Goal: Task Accomplishment & Management: Manage account settings

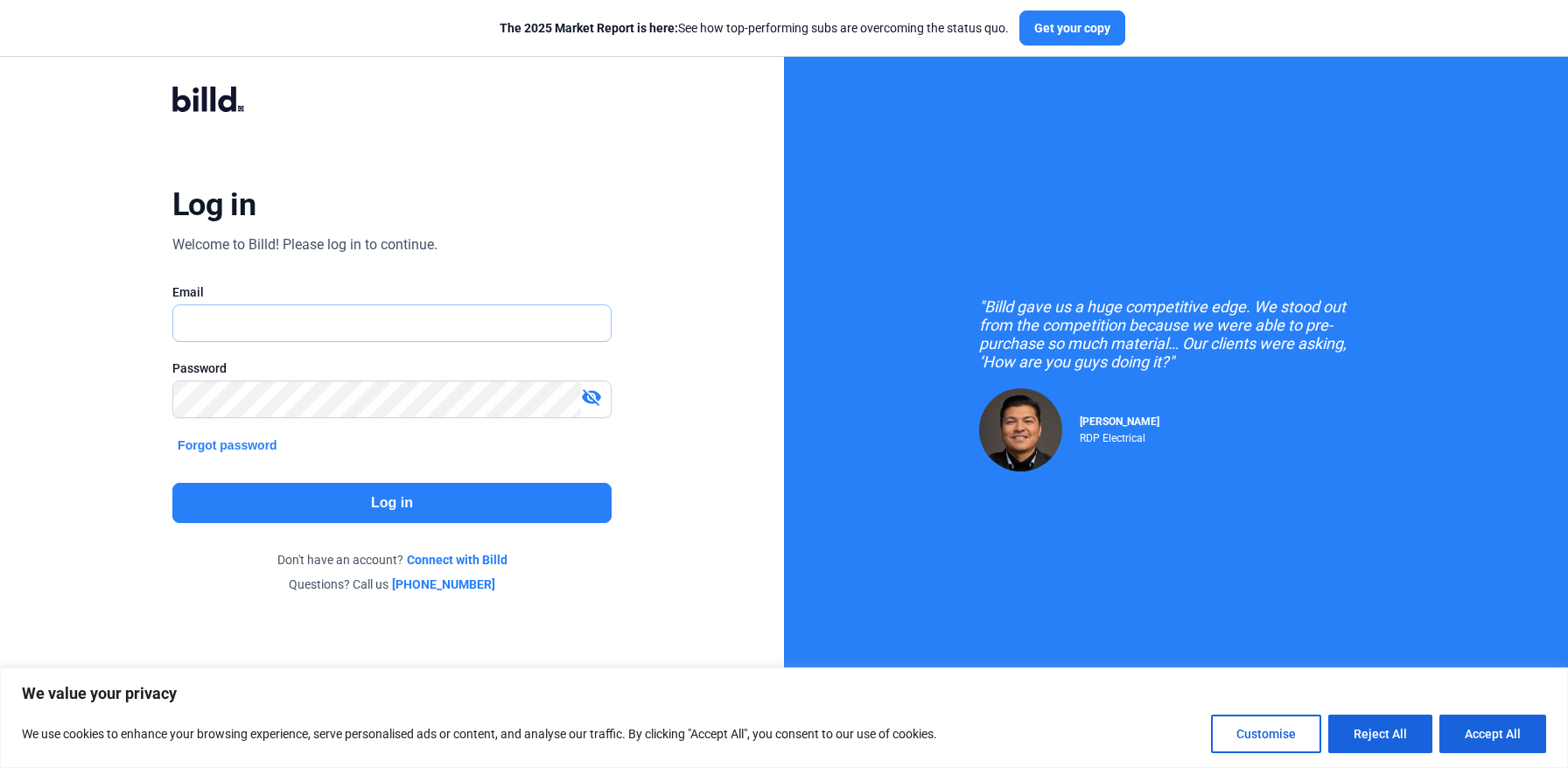
type input "[PERSON_NAME][EMAIL_ADDRESS][DOMAIN_NAME]"
click at [437, 493] on button "Log in" at bounding box center [392, 503] width 439 height 41
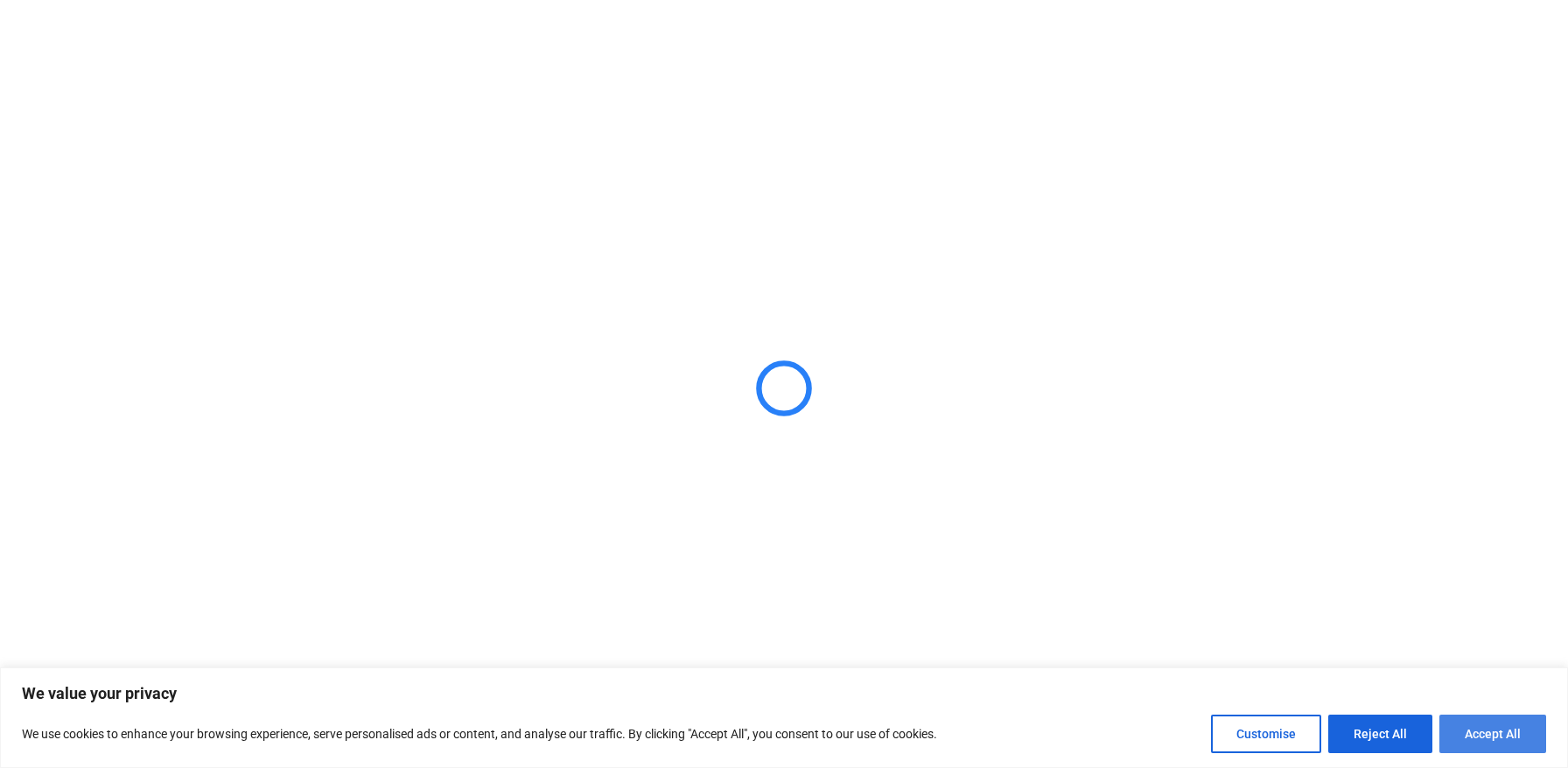
click at [1473, 728] on button "Accept All" at bounding box center [1492, 734] width 107 height 39
checkbox input "true"
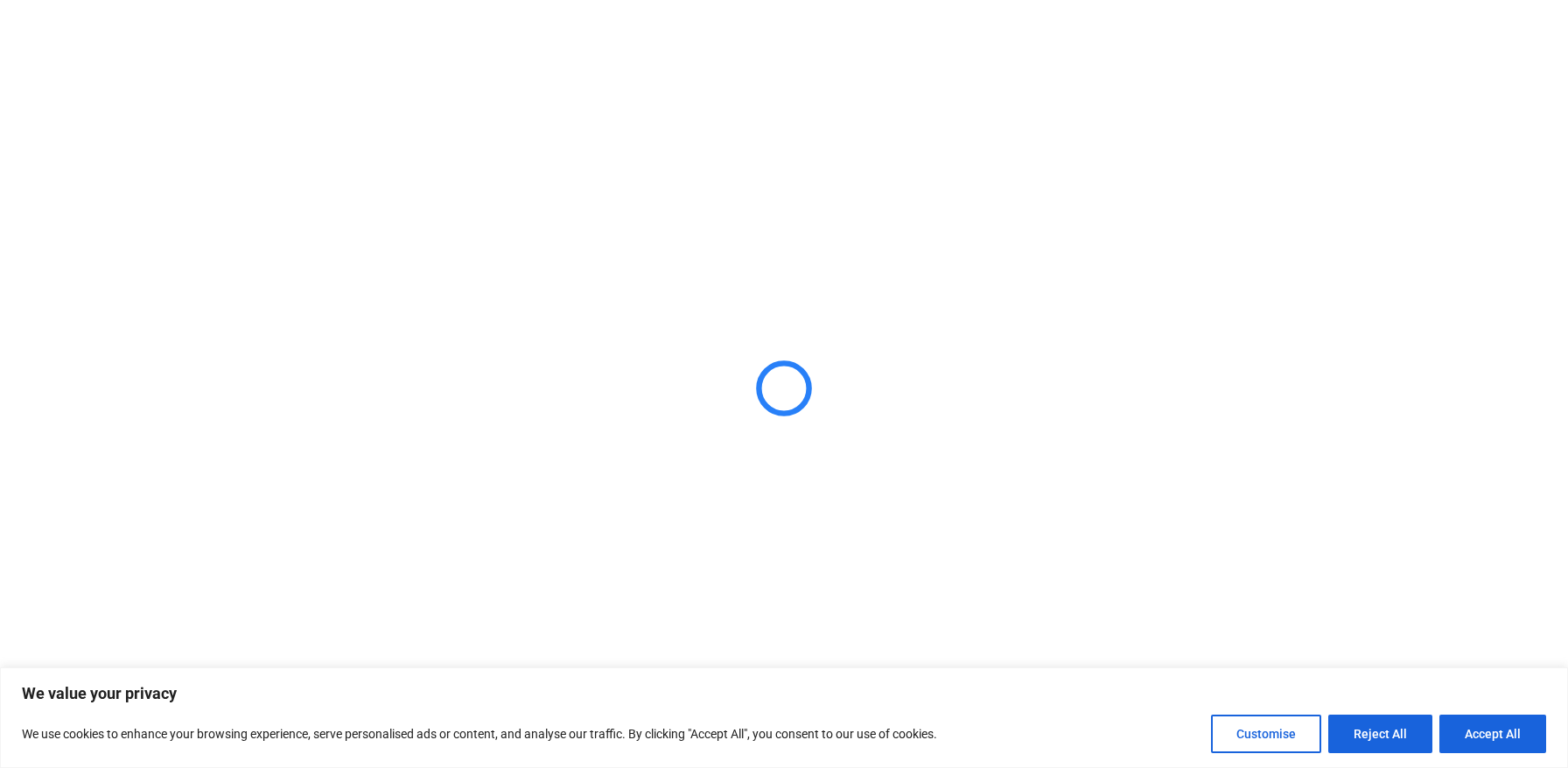
checkbox input "true"
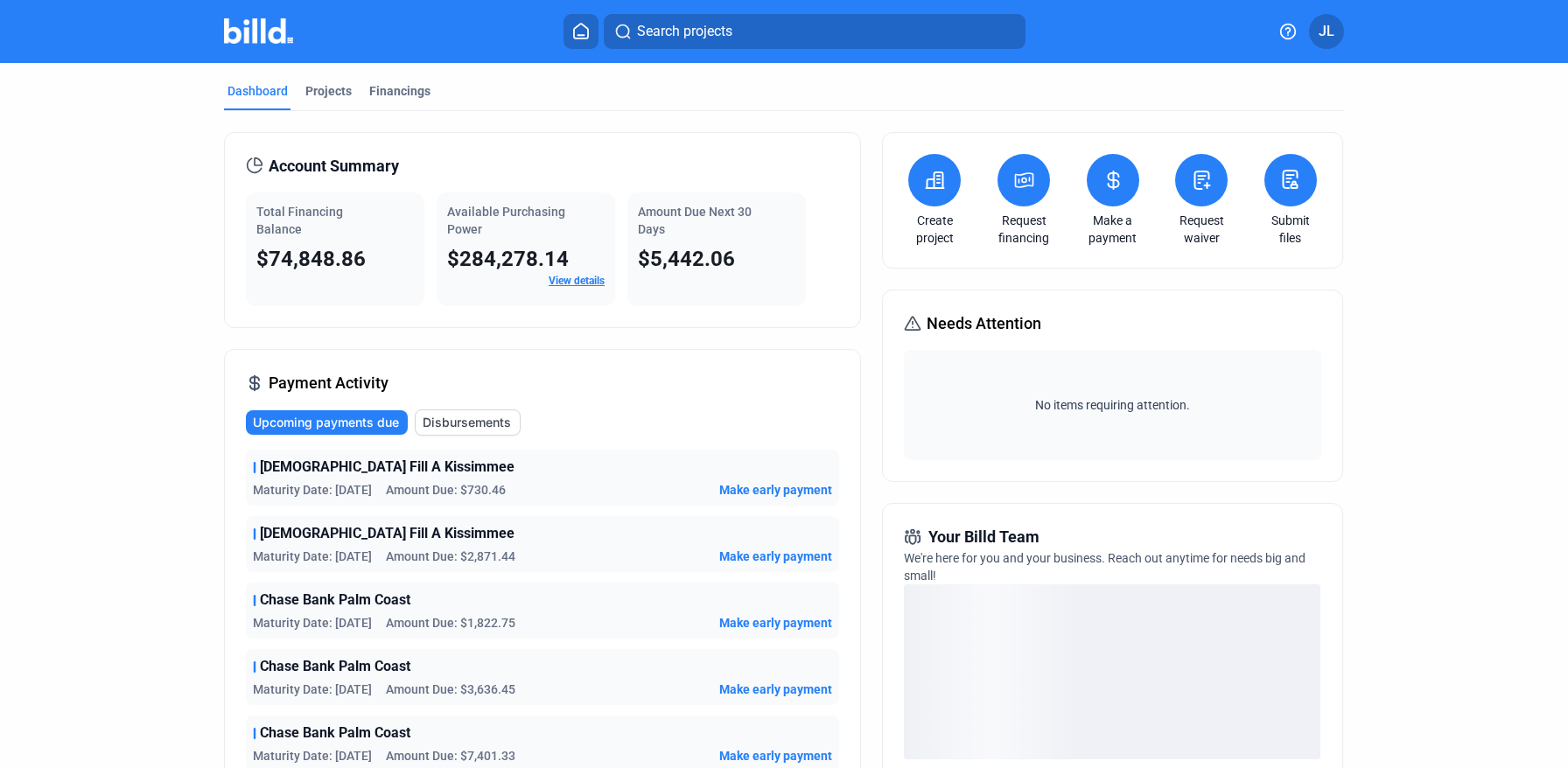
click at [1101, 197] on button at bounding box center [1113, 180] width 52 height 52
